Goal: Task Accomplishment & Management: Use online tool/utility

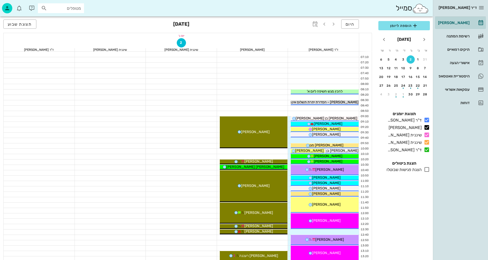
scroll to position [128, 0]
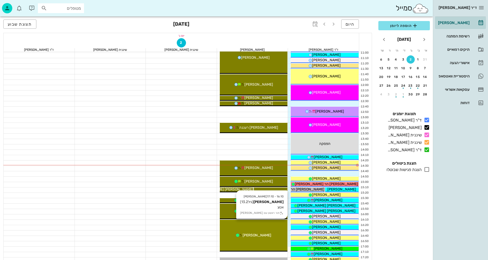
click at [270, 227] on div "16:10 - 17:10 [PERSON_NAME] (גיל 13.2 ) אטצ תור ראשון עם [PERSON_NAME]" at bounding box center [254, 236] width 68 height 32
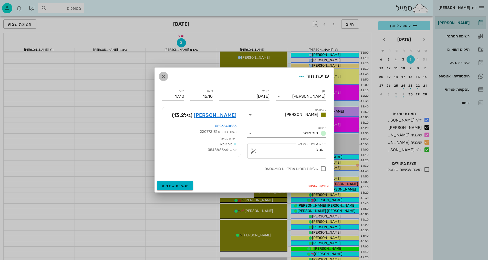
click at [165, 75] on icon "button" at bounding box center [163, 76] width 6 height 6
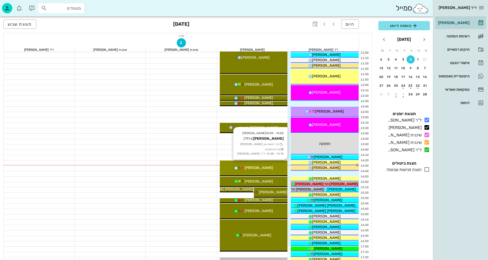
click at [271, 163] on div "14:20 - 14:50 [PERSON_NAME] (גיל 11 ) תור ראשון עם [PERSON_NAME] תורים נוספים: …" at bounding box center [254, 168] width 68 height 16
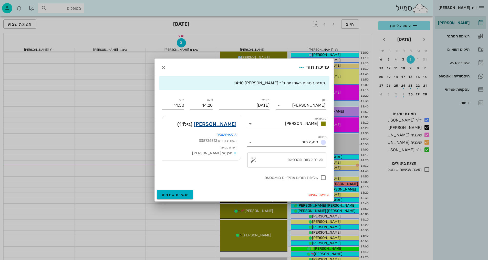
click at [224, 123] on link "[PERSON_NAME]" at bounding box center [215, 124] width 43 height 8
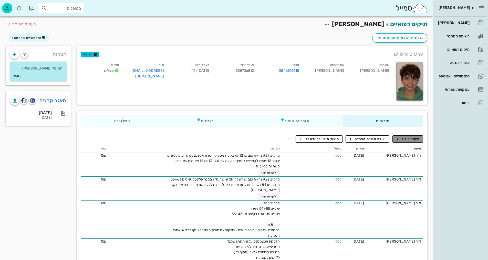
click at [411, 139] on span "תיעוד טיפול" at bounding box center [408, 139] width 24 height 5
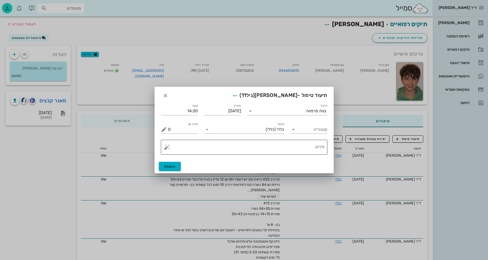
click at [302, 149] on textarea "פירוט" at bounding box center [246, 148] width 156 height 12
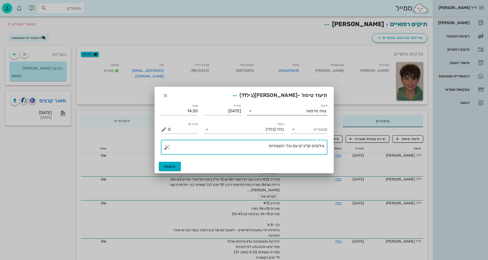
type textarea "צילומים קליניים עם ובלי הקשתיות"
click at [298, 112] on input "תיעוד" at bounding box center [280, 111] width 52 height 8
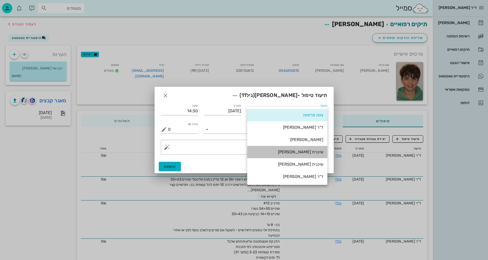
click at [315, 154] on div "שיננית [PERSON_NAME]" at bounding box center [287, 151] width 72 height 5
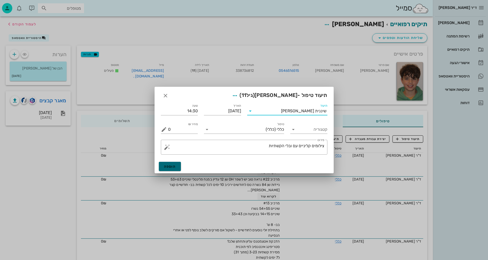
click at [170, 165] on span "הוספה" at bounding box center [170, 166] width 12 height 4
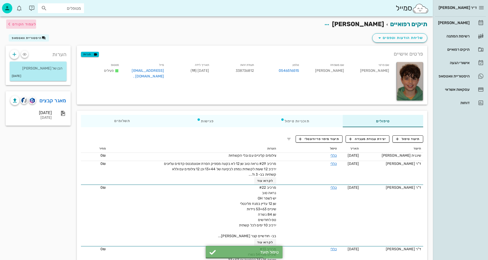
click at [27, 24] on span "לעמוד הקודם" at bounding box center [24, 24] width 24 height 4
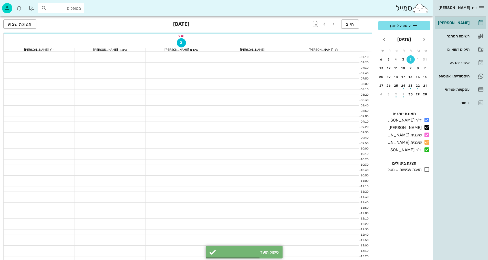
scroll to position [128, 0]
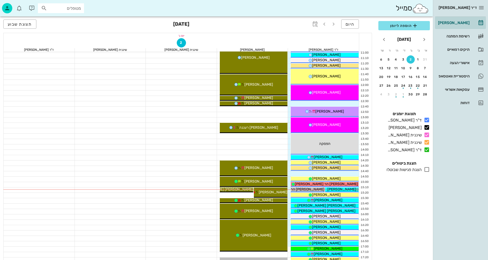
click at [459, 253] on div "ד״ר [PERSON_NAME] [PERSON_NAME] רשימת המתנה תיקים רפואיים אישורי הגעה היסטוריית…" at bounding box center [244, 123] width 488 height 503
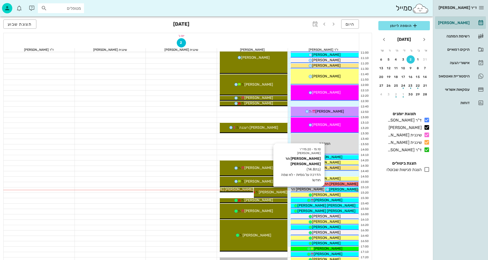
click at [318, 188] on span "[PERSON_NAME] הר [PERSON_NAME]" at bounding box center [292, 189] width 63 height 4
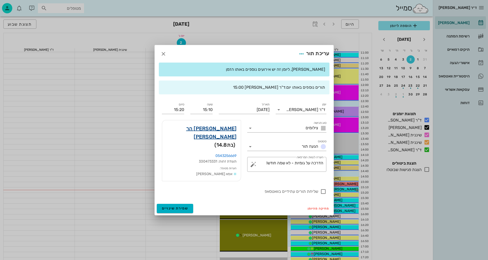
click at [228, 131] on link "[PERSON_NAME] הר [PERSON_NAME]" at bounding box center [201, 132] width 70 height 16
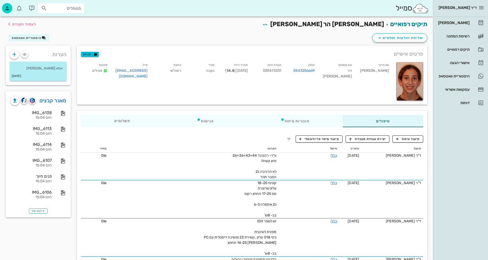
click at [20, 25] on span "לעמוד הקודם" at bounding box center [24, 24] width 24 height 4
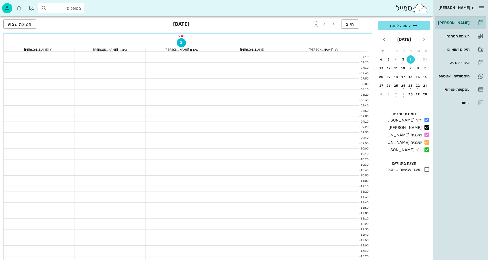
scroll to position [128, 0]
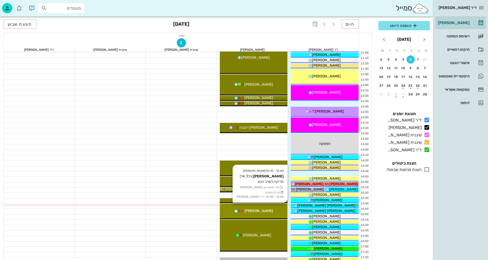
click at [275, 213] on div "[PERSON_NAME]" at bounding box center [254, 210] width 68 height 5
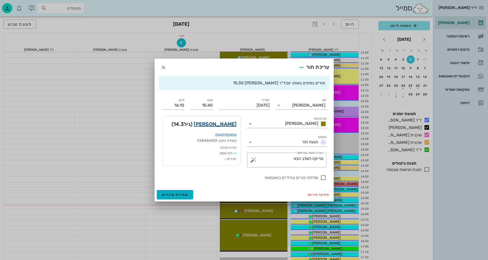
click at [234, 123] on link "[PERSON_NAME]" at bounding box center [215, 124] width 43 height 8
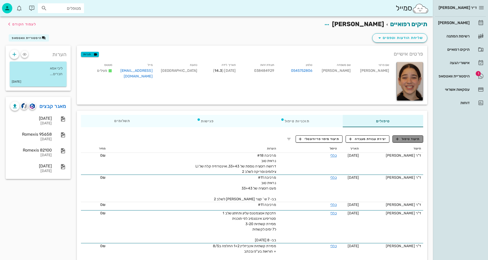
click at [409, 140] on span "תיעוד טיפול" at bounding box center [408, 139] width 24 height 5
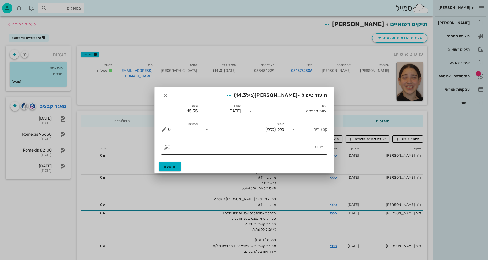
drag, startPoint x: 270, startPoint y: 147, endPoint x: 268, endPoint y: 149, distance: 3.1
click at [269, 148] on textarea "פירוט" at bounding box center [246, 148] width 156 height 12
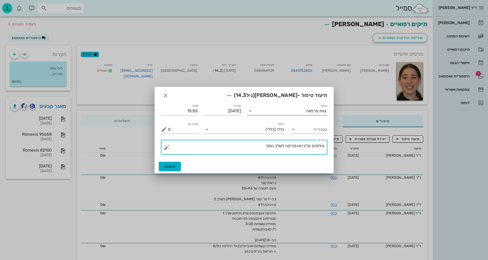
type textarea "צילומים קליניים+סריקה לשלב נוסף"
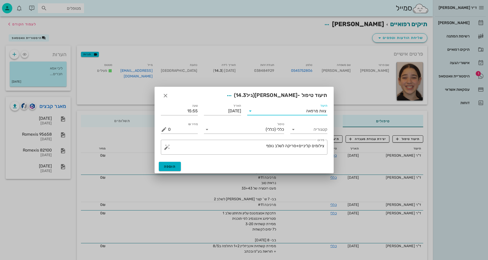
click at [284, 114] on input "תיעוד" at bounding box center [280, 111] width 52 height 8
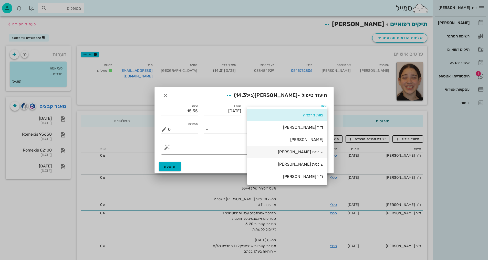
click at [315, 151] on div "שיננית [PERSON_NAME]" at bounding box center [287, 151] width 72 height 5
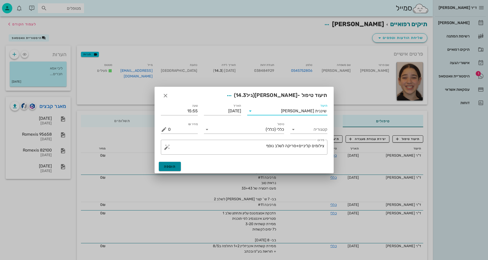
click at [170, 165] on span "הוספה" at bounding box center [170, 166] width 12 height 4
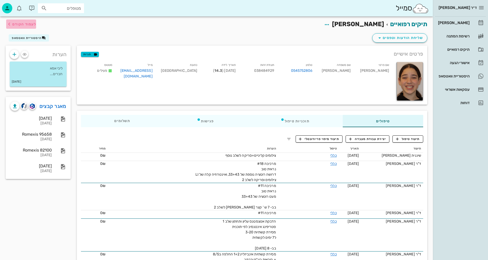
click at [20, 24] on span "לעמוד הקודם" at bounding box center [24, 24] width 24 height 4
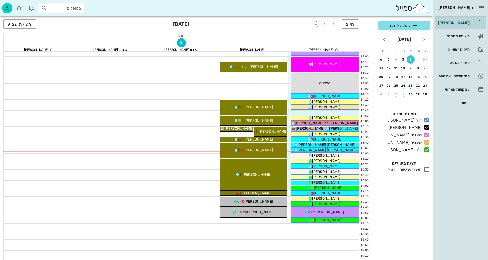
scroll to position [231, 0]
